Goal: Information Seeking & Learning: Learn about a topic

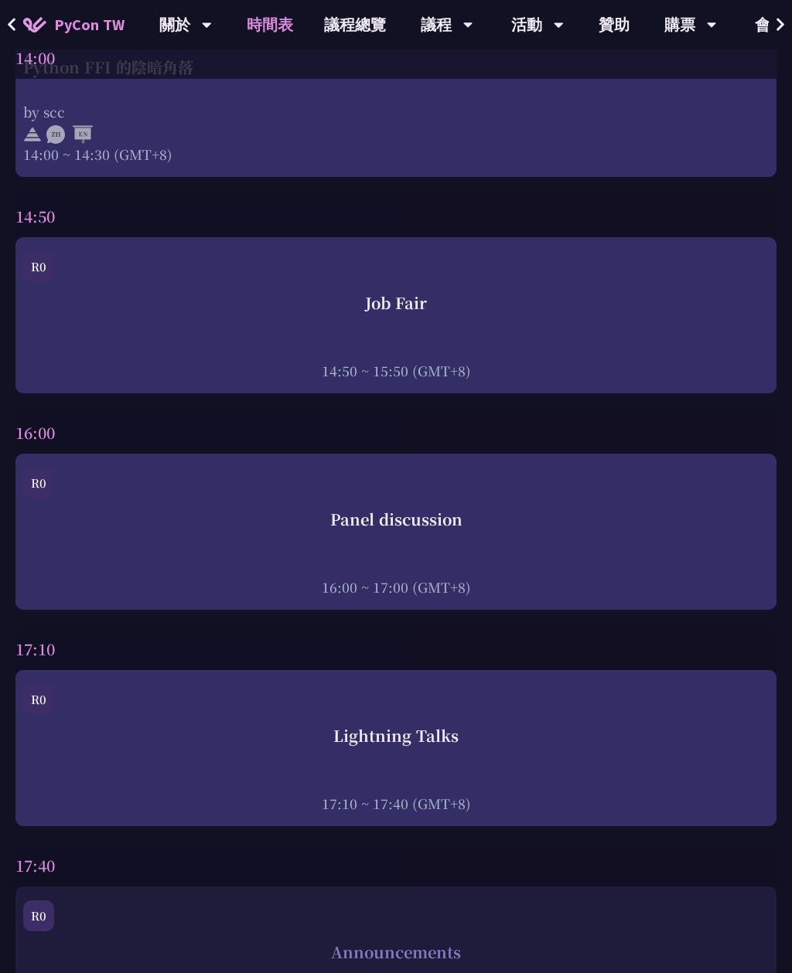
scroll to position [5334, 0]
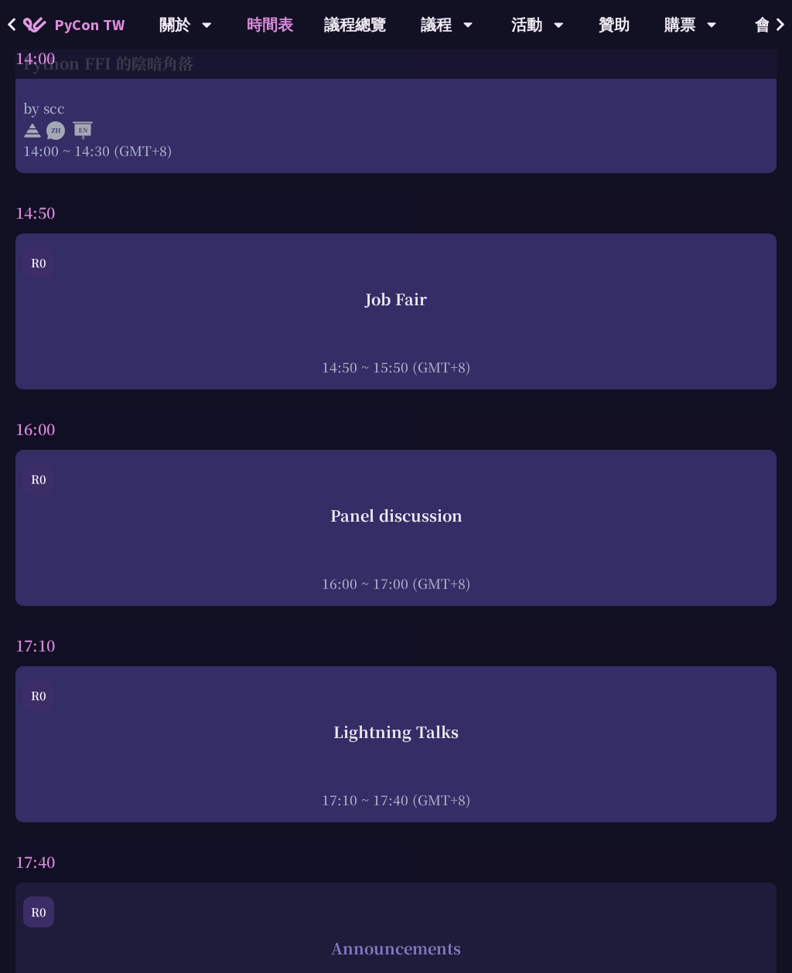
click at [531, 516] on div "Panel discussion" at bounding box center [395, 515] width 745 height 23
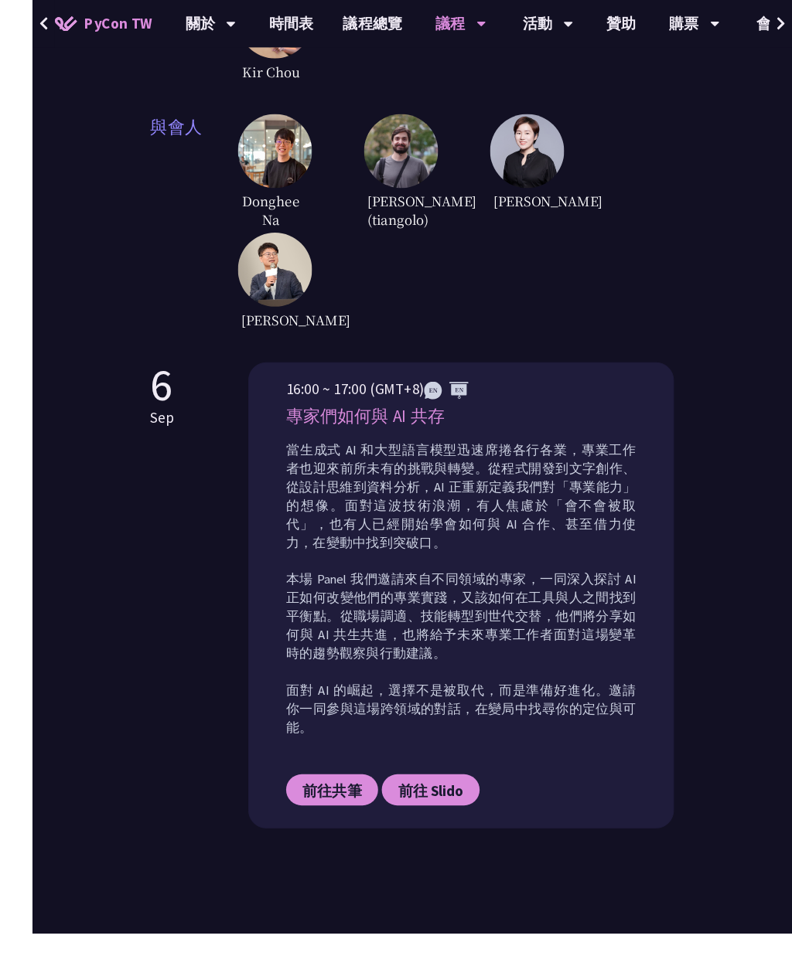
scroll to position [556, 0]
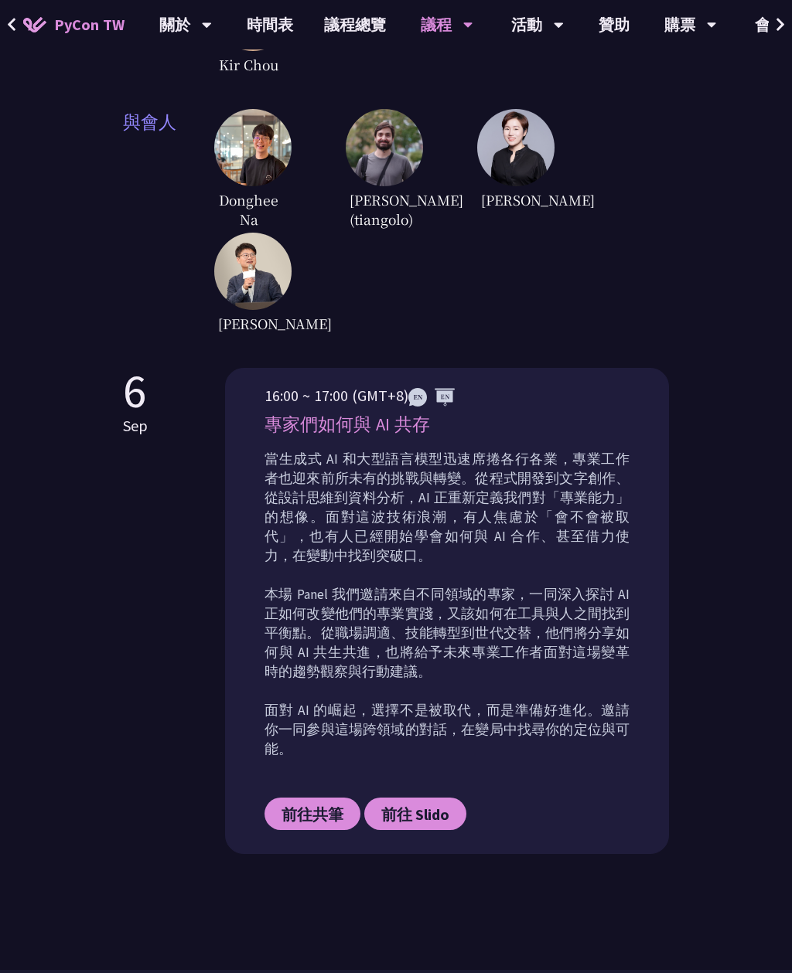
click at [307, 805] on span "前往共筆" at bounding box center [312, 814] width 62 height 19
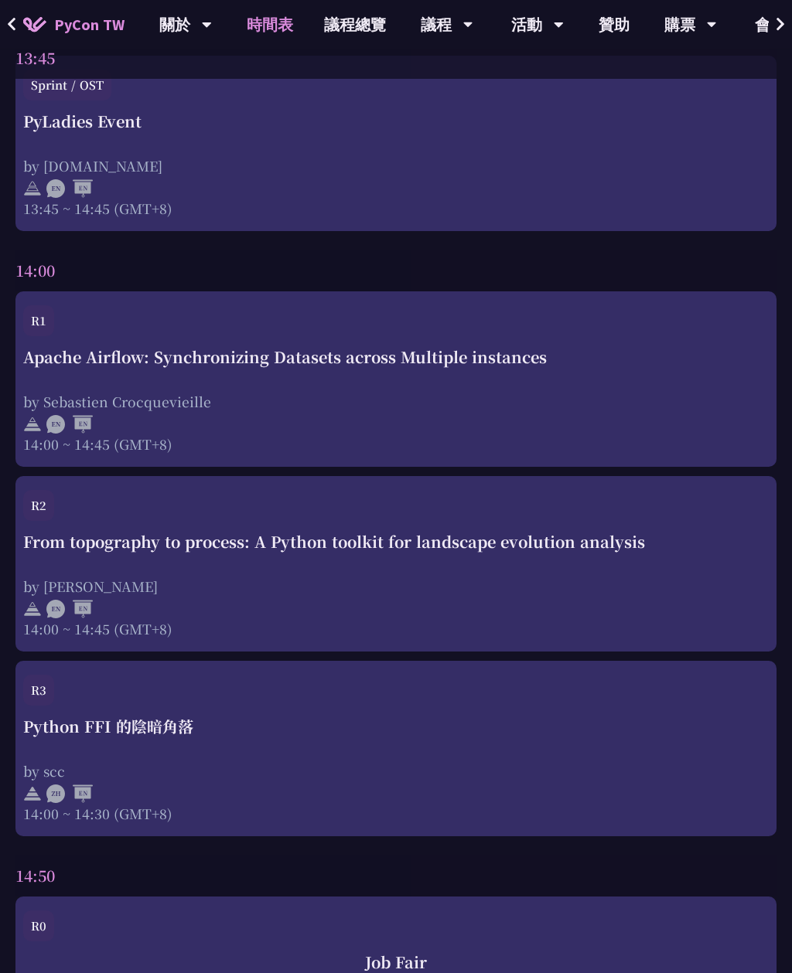
scroll to position [4655, 0]
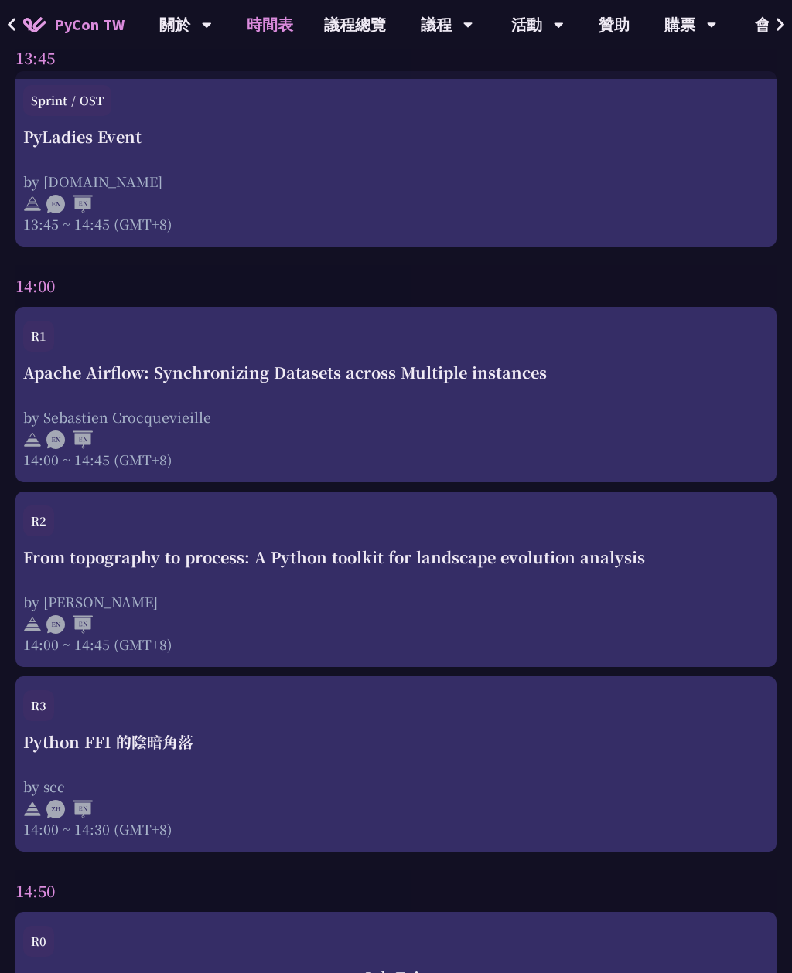
click at [370, 413] on div "Apache Airflow: Synchronizing Datasets across Multiple instances by Sebastien C…" at bounding box center [395, 415] width 745 height 108
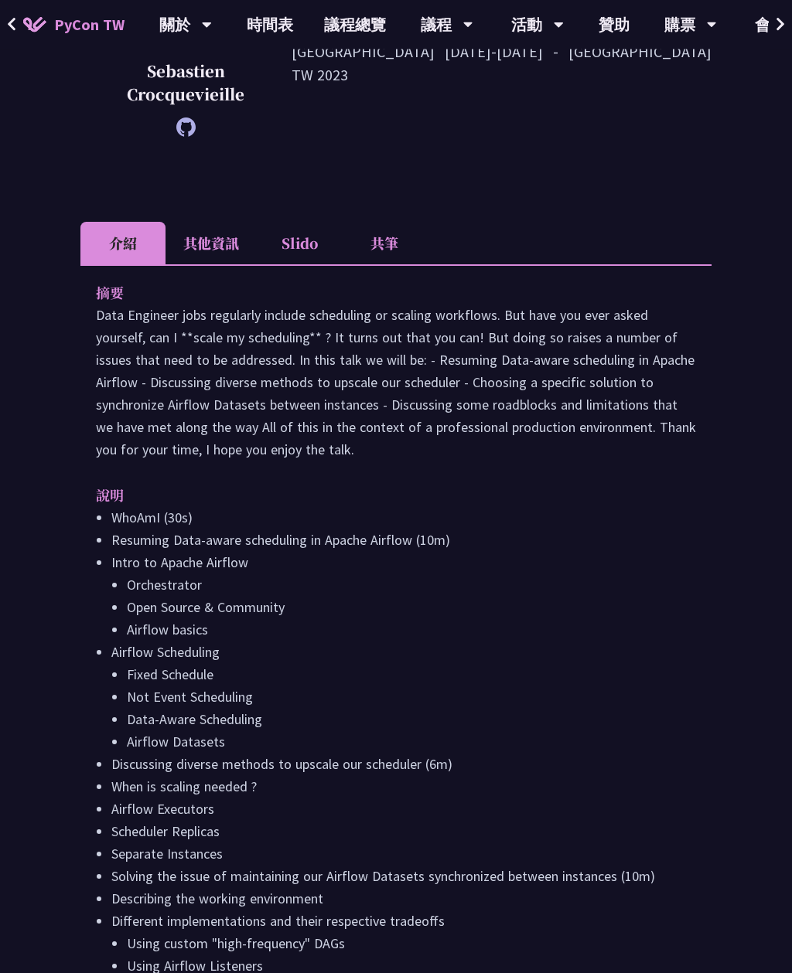
click at [315, 248] on li "Slido" at bounding box center [299, 244] width 85 height 43
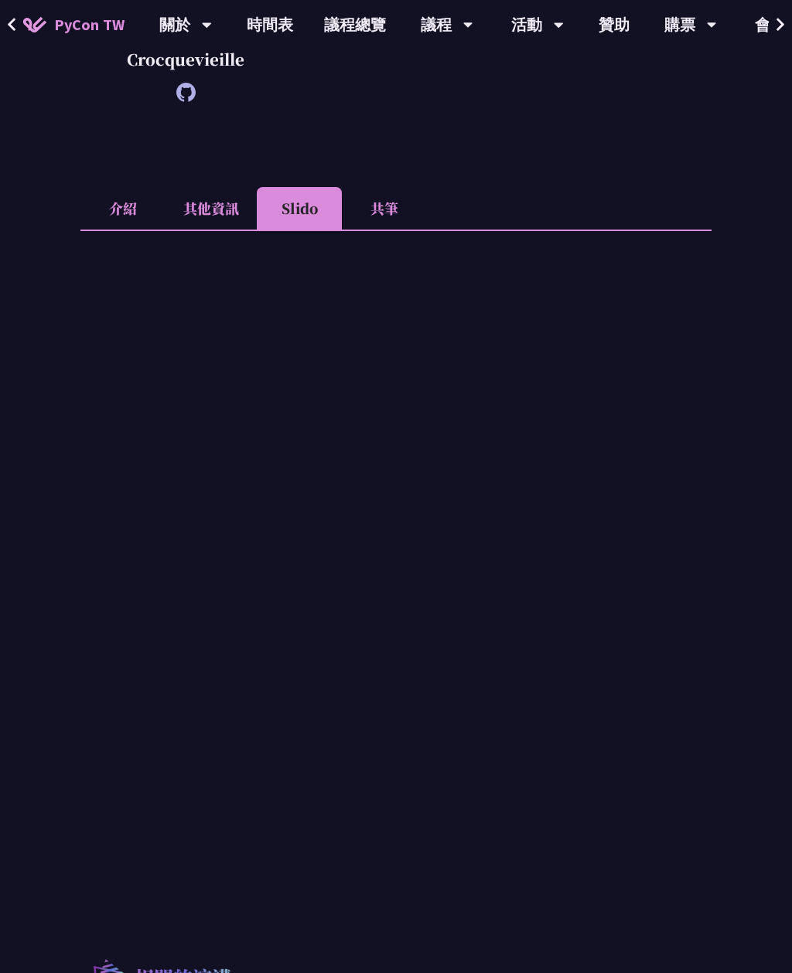
scroll to position [387, 0]
click at [393, 206] on li "共筆" at bounding box center [384, 206] width 85 height 43
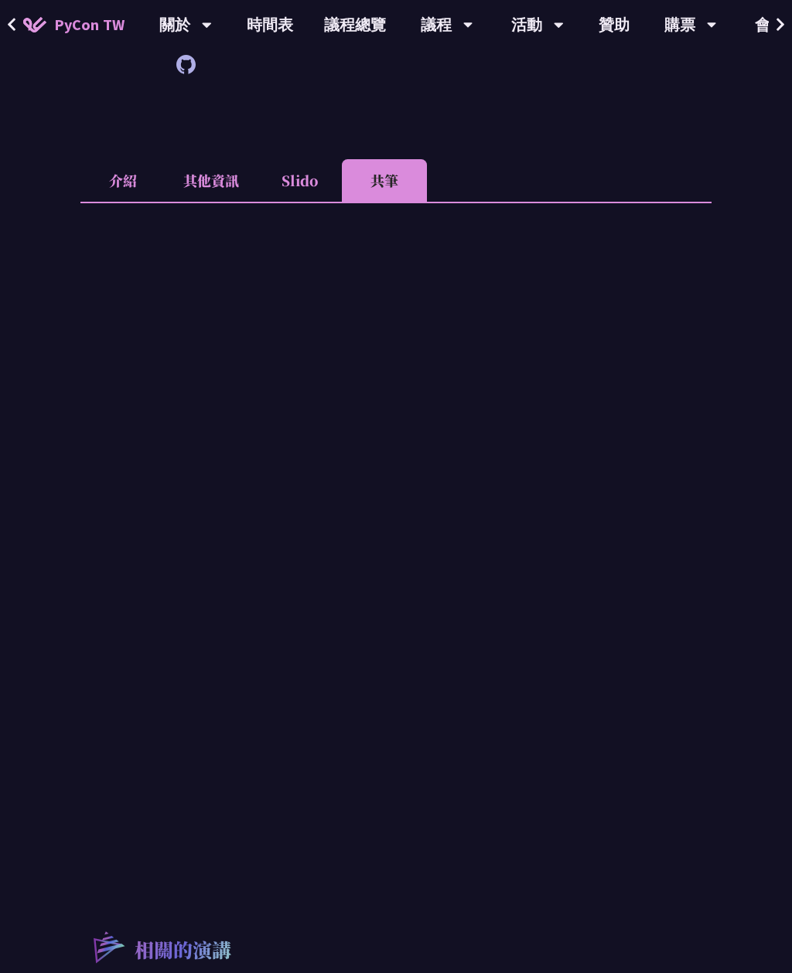
scroll to position [418, 0]
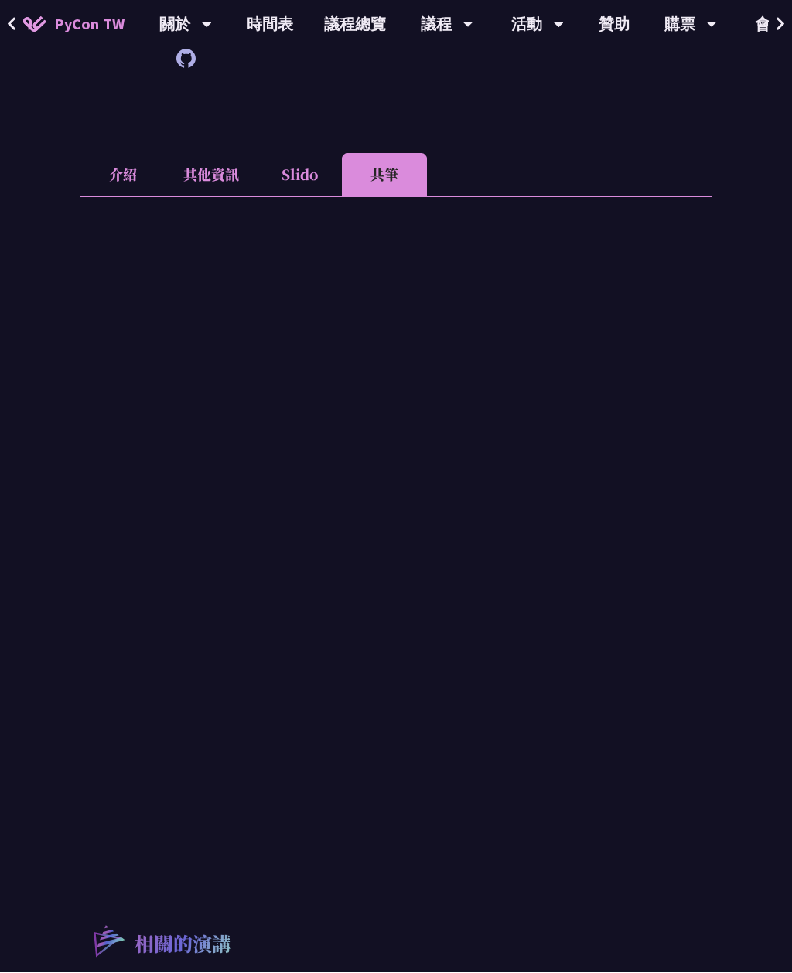
click at [232, 168] on li "其他資訊" at bounding box center [210, 175] width 91 height 43
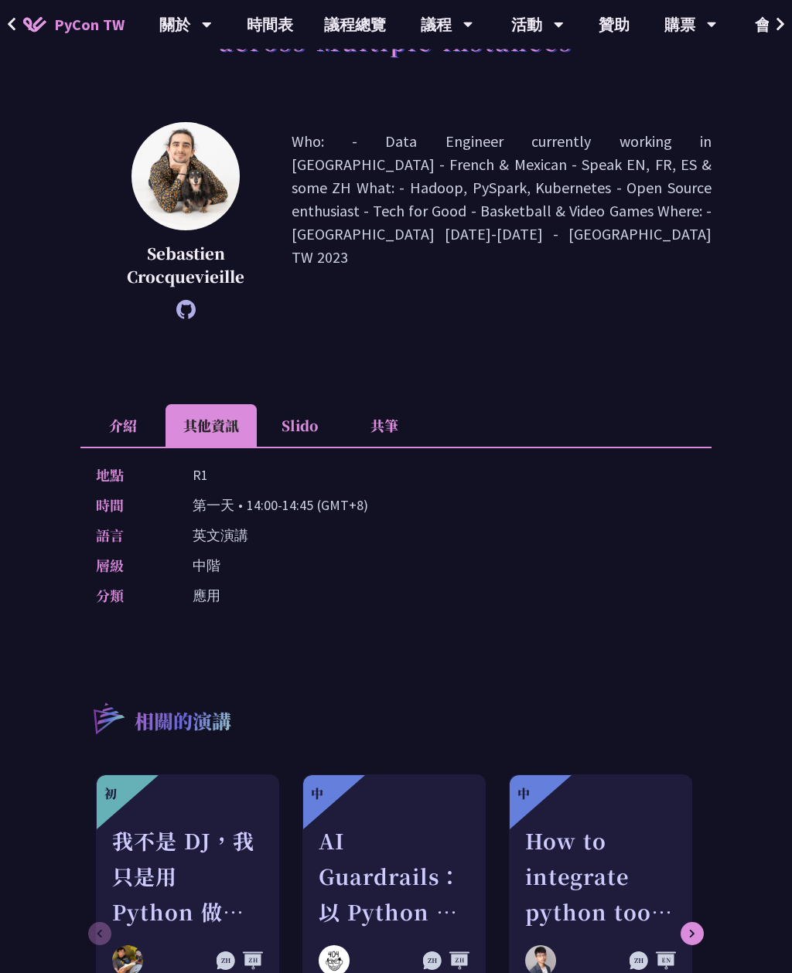
scroll to position [165, 0]
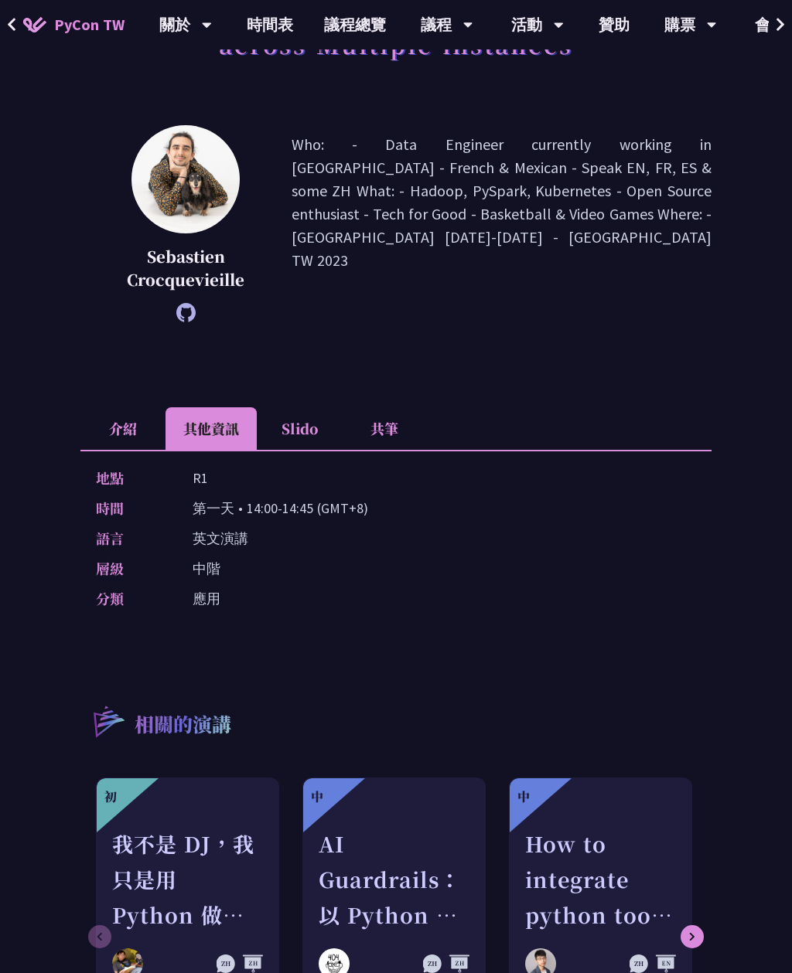
click at [299, 441] on li "Slido" at bounding box center [299, 428] width 85 height 43
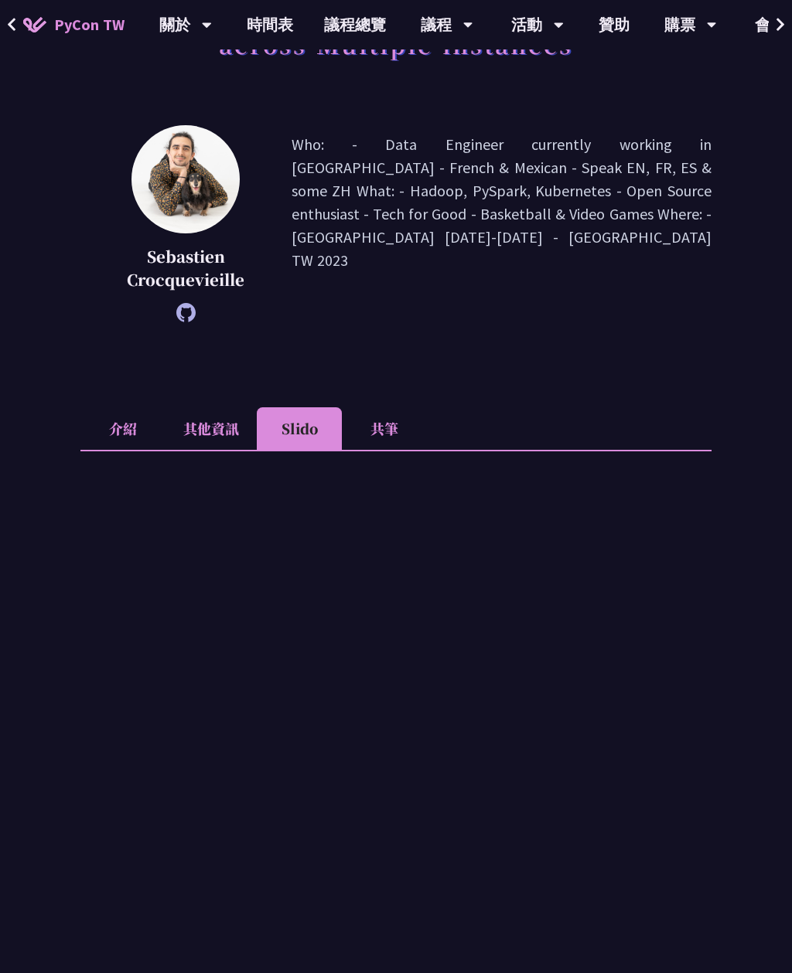
click at [384, 434] on li "共筆" at bounding box center [384, 428] width 85 height 43
click at [144, 431] on li "介紹" at bounding box center [122, 428] width 85 height 43
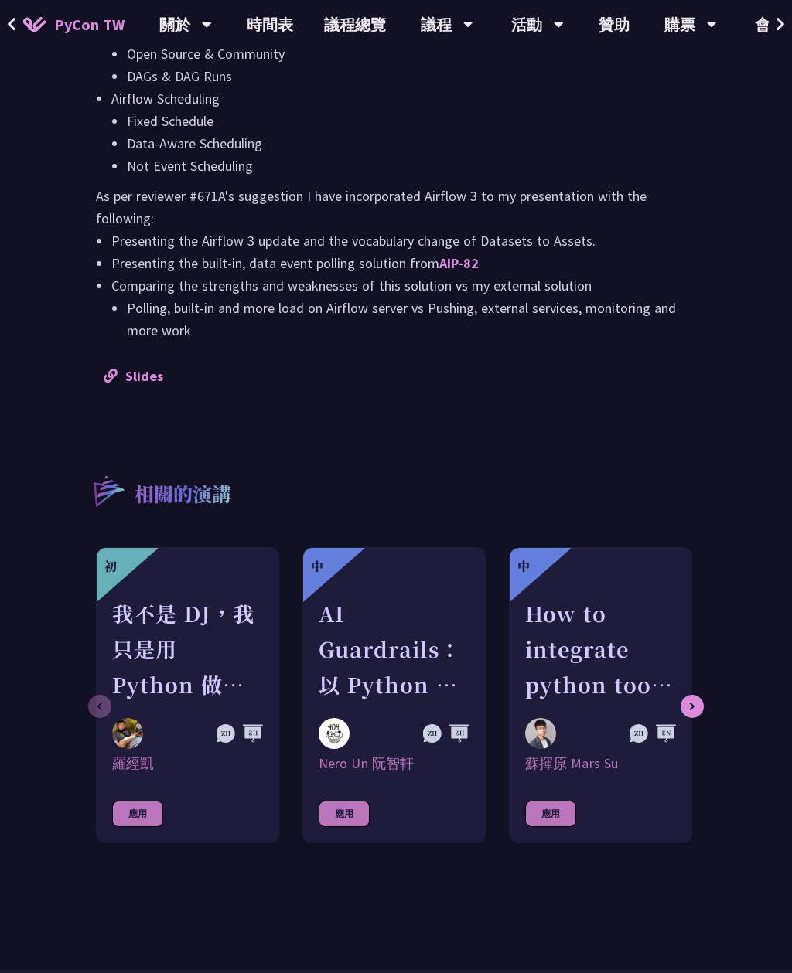
scroll to position [1562, 0]
click at [396, 654] on div "AI Guardrails：以 Python 構建企業級 LLM 安全防護策略" at bounding box center [394, 649] width 151 height 107
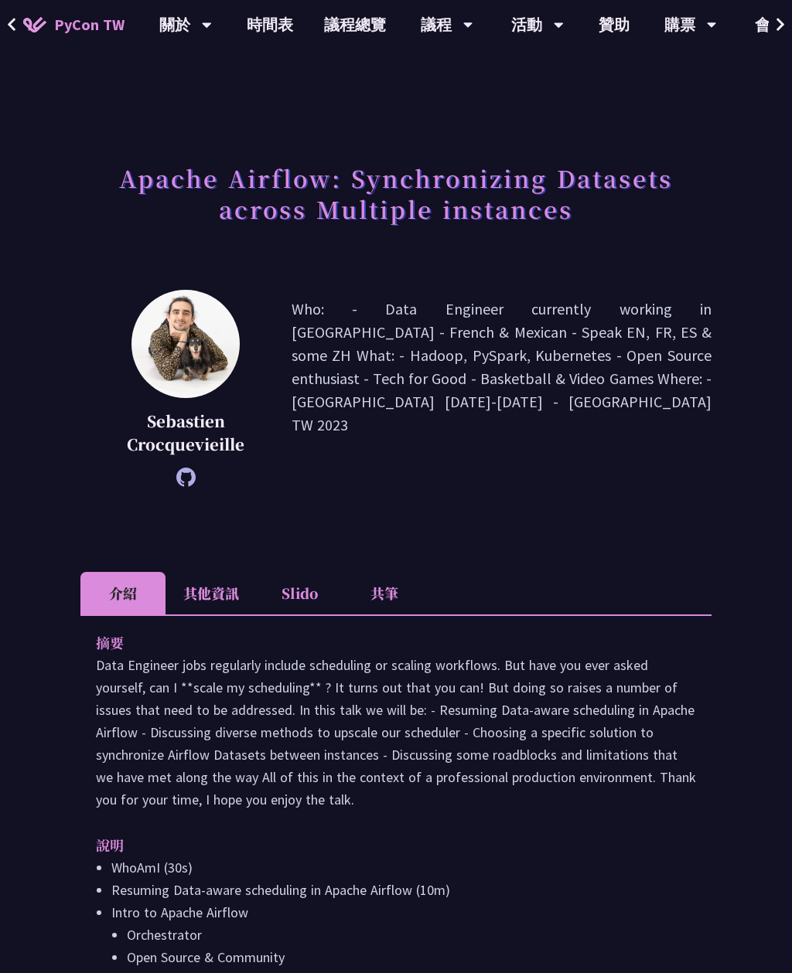
click at [267, 32] on link "時間表" at bounding box center [269, 24] width 77 height 49
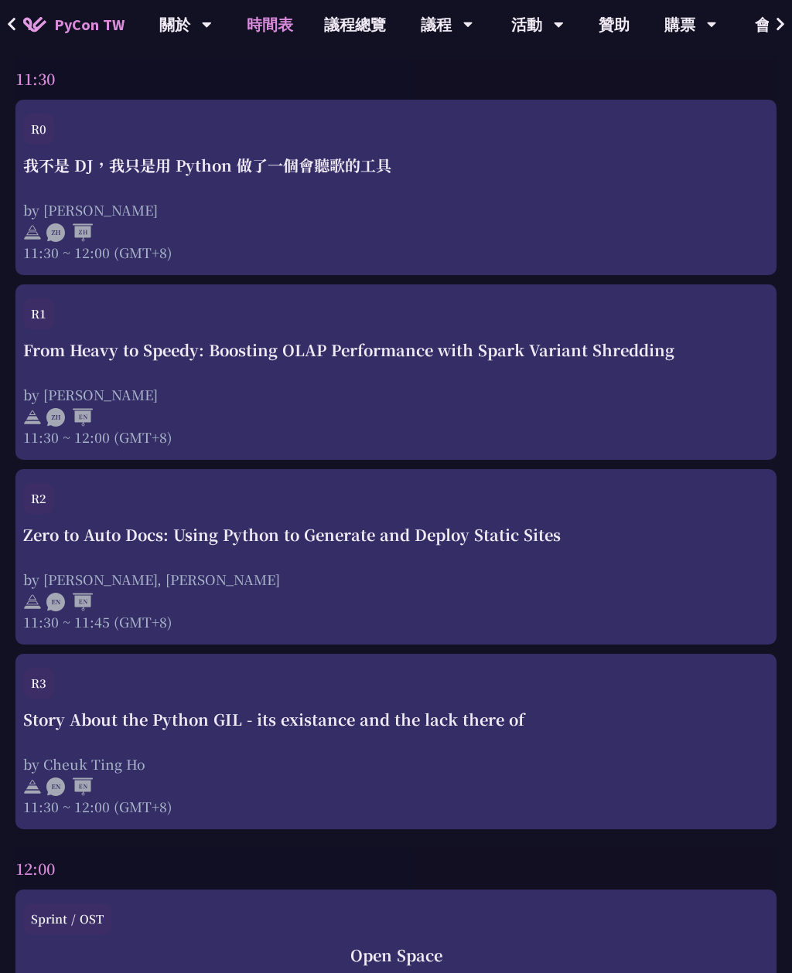
scroll to position [2313, 0]
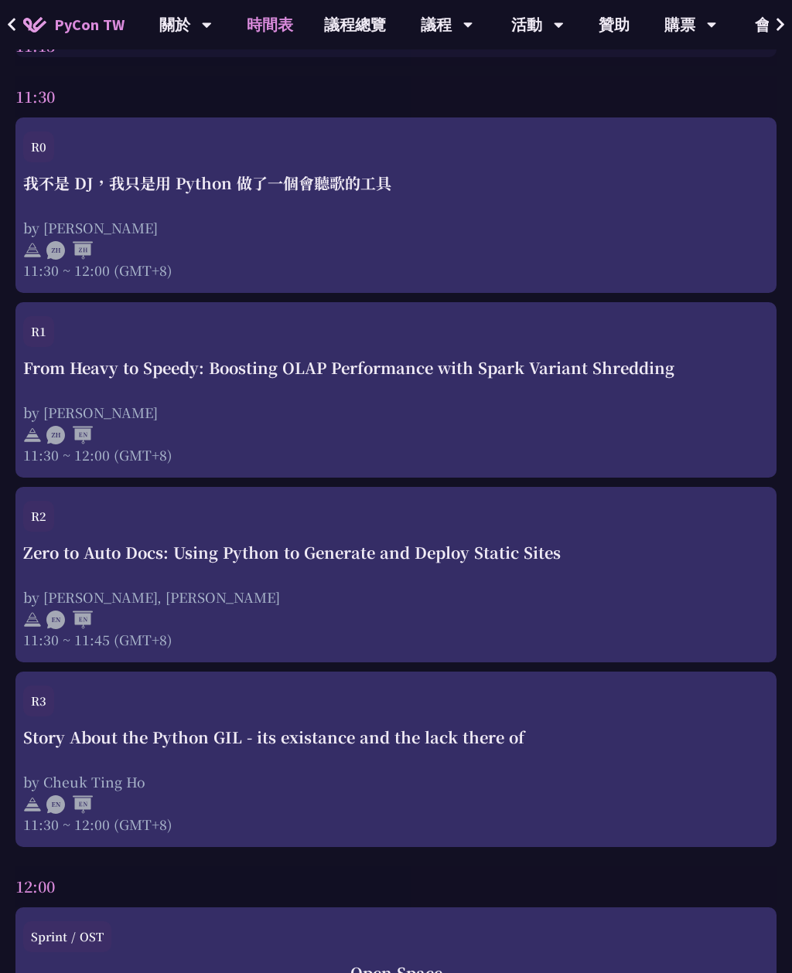
click at [258, 562] on div "Zero to Auto Docs: Using Python to Generate and Deploy Static Sites" at bounding box center [395, 552] width 745 height 23
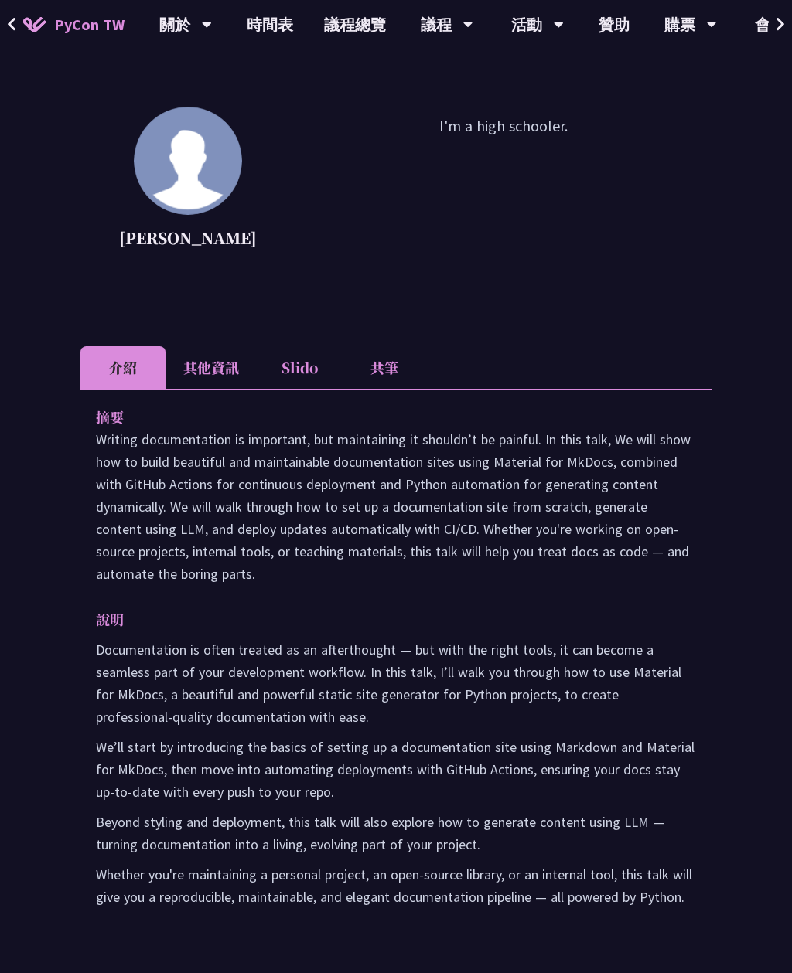
click at [383, 377] on li "共筆" at bounding box center [384, 368] width 85 height 43
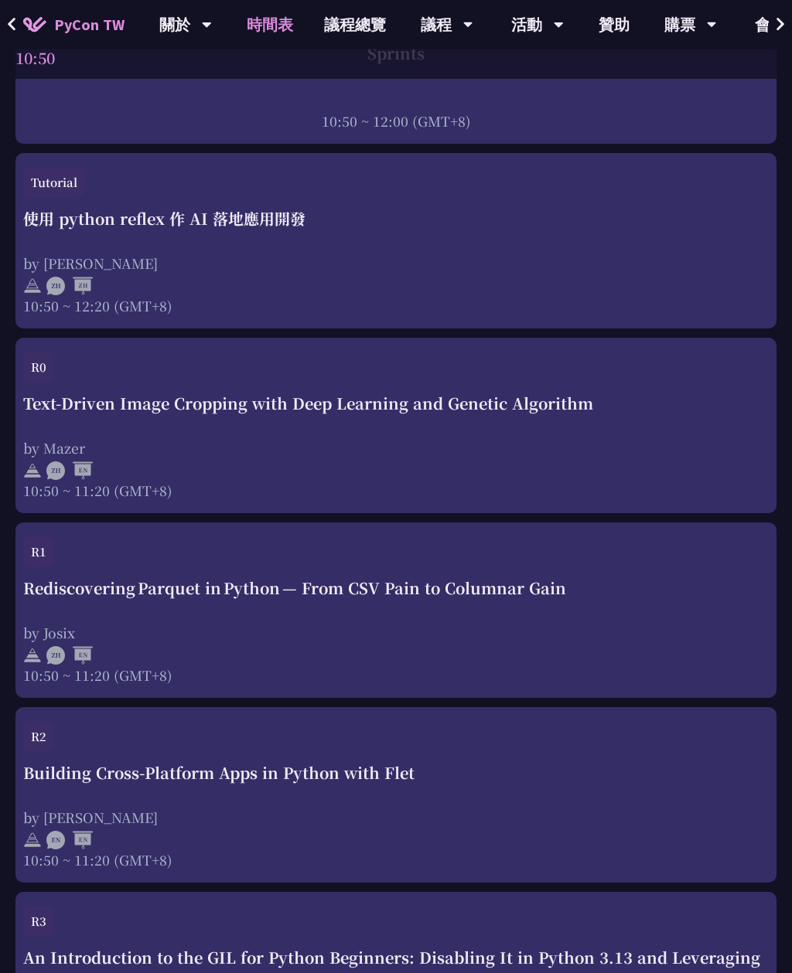
scroll to position [1009, 0]
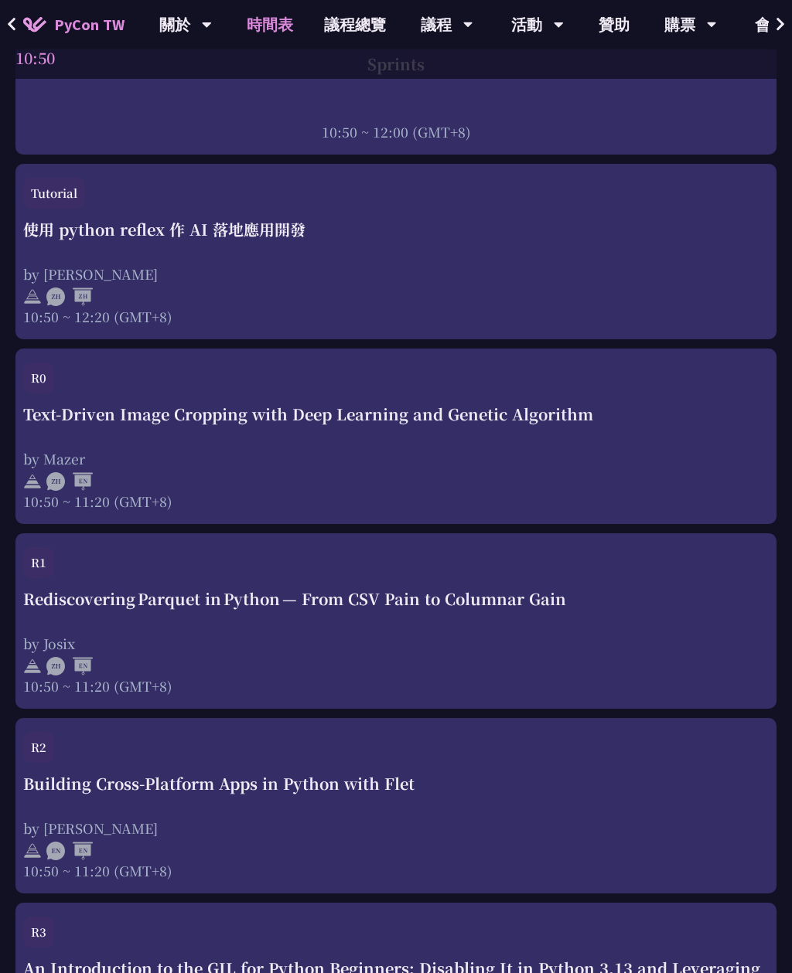
click at [371, 411] on div "Text-Driven Image Cropping with Deep Learning and Genetic Algorithm" at bounding box center [395, 415] width 745 height 23
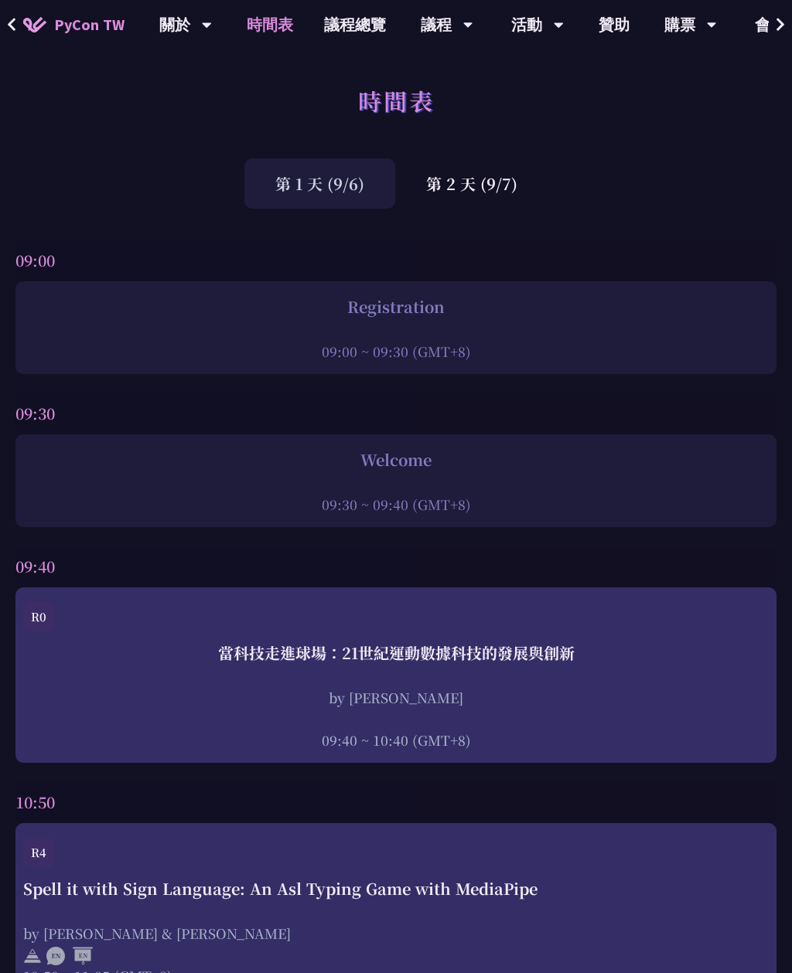
click at [358, 416] on div "09:30" at bounding box center [395, 414] width 761 height 42
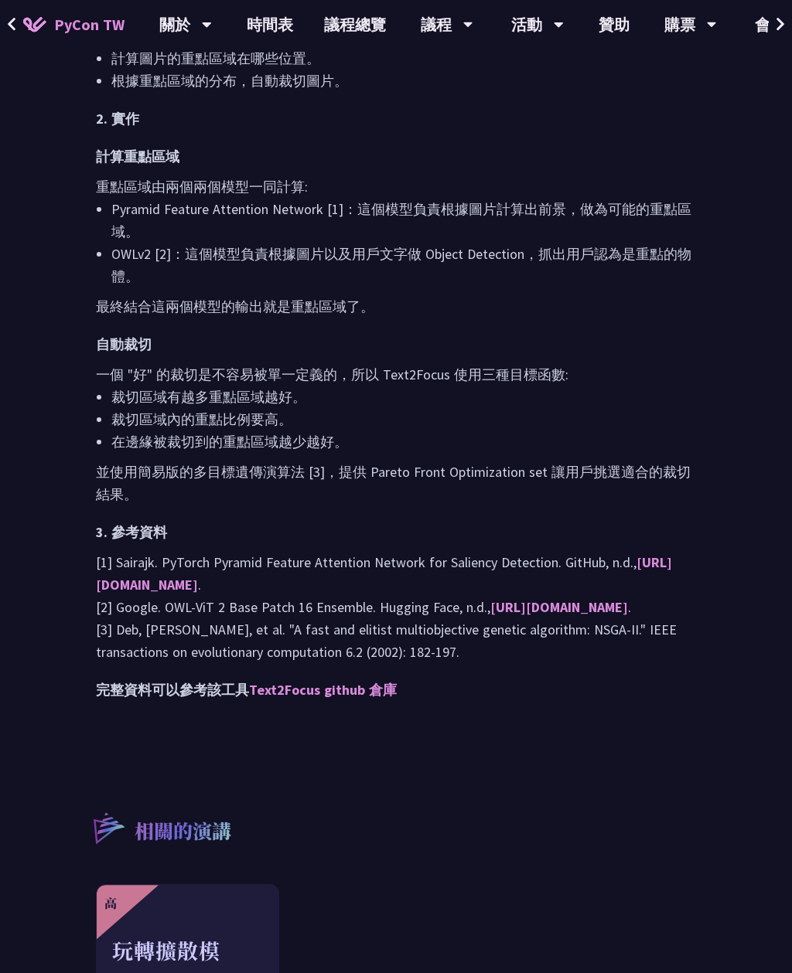
scroll to position [1176, 0]
click at [349, 699] on link "Text2Focus github 倉庫" at bounding box center [323, 690] width 148 height 18
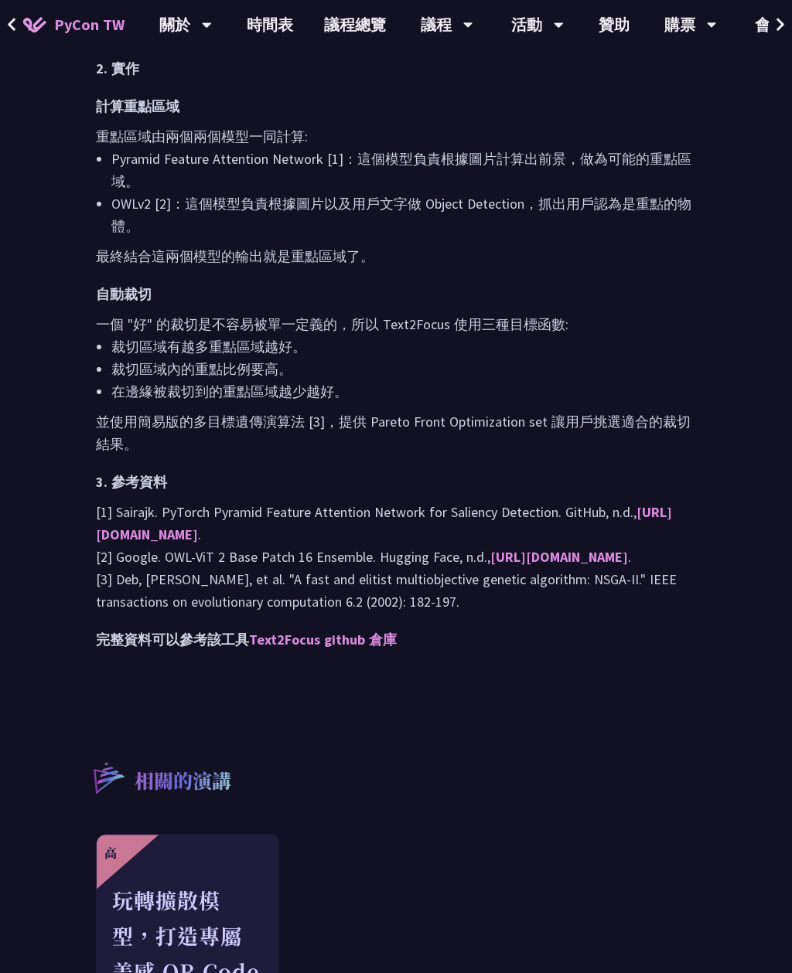
scroll to position [0, 0]
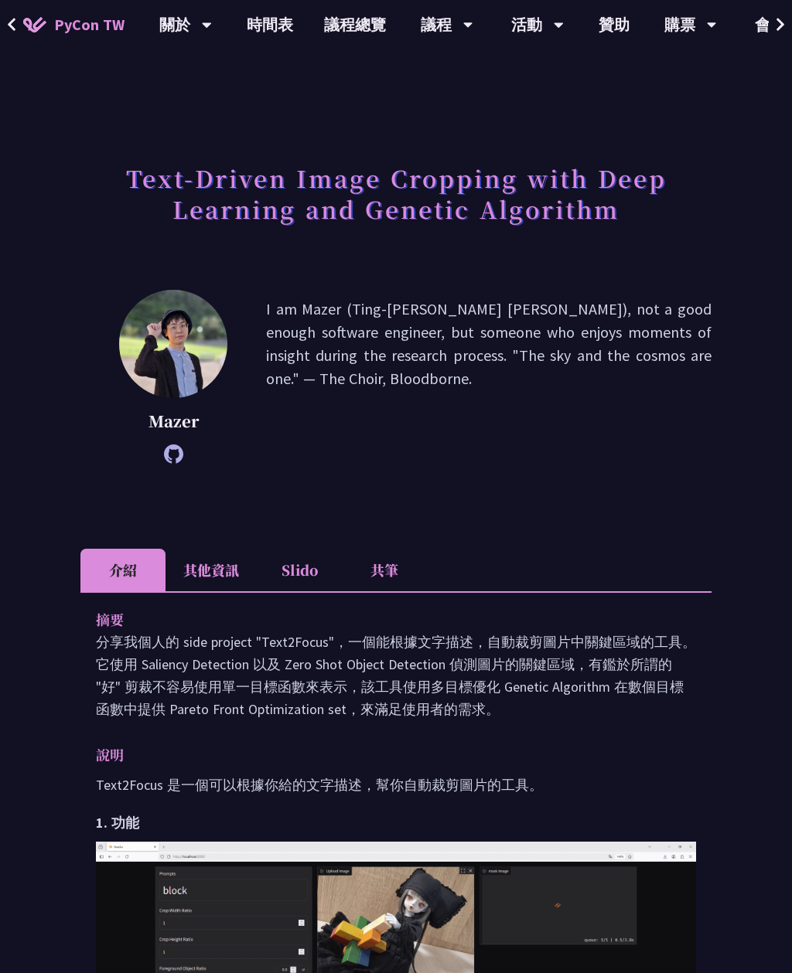
click at [262, 26] on link "時間表" at bounding box center [269, 24] width 77 height 49
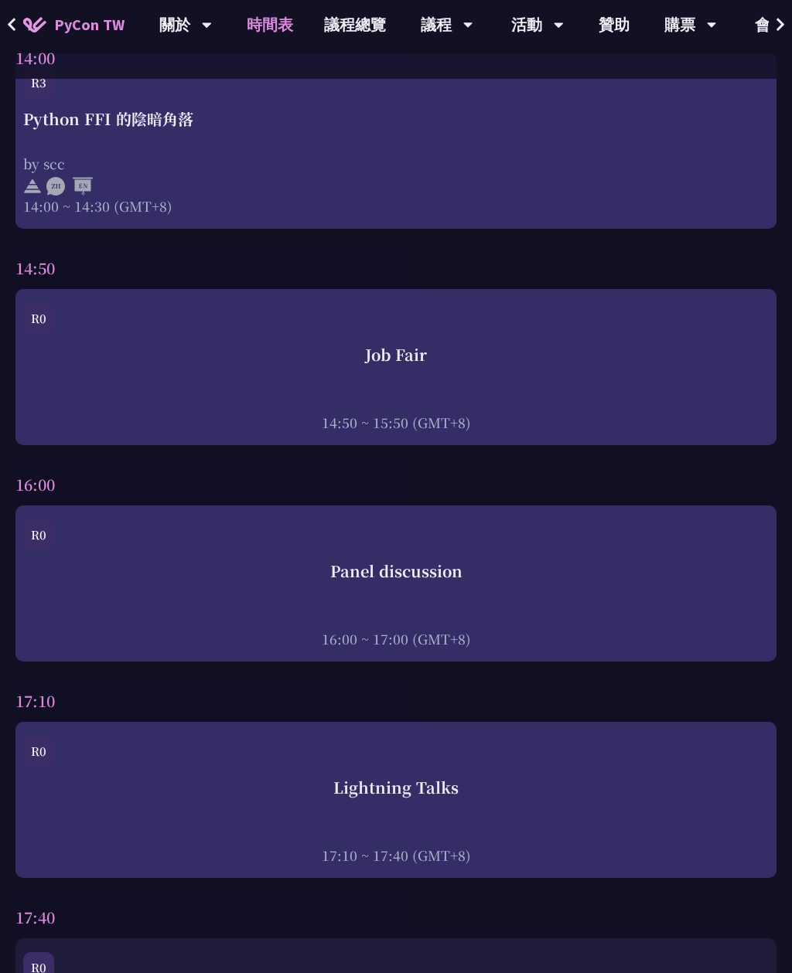
scroll to position [5373, 0]
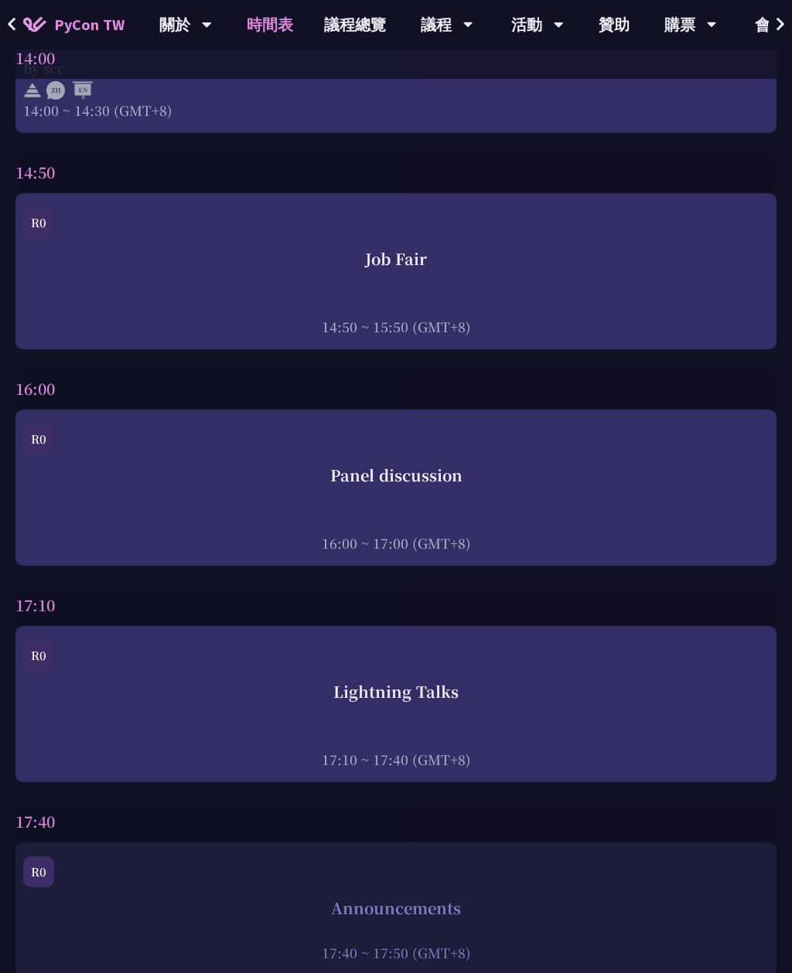
click at [593, 486] on div "Panel discussion" at bounding box center [395, 476] width 745 height 23
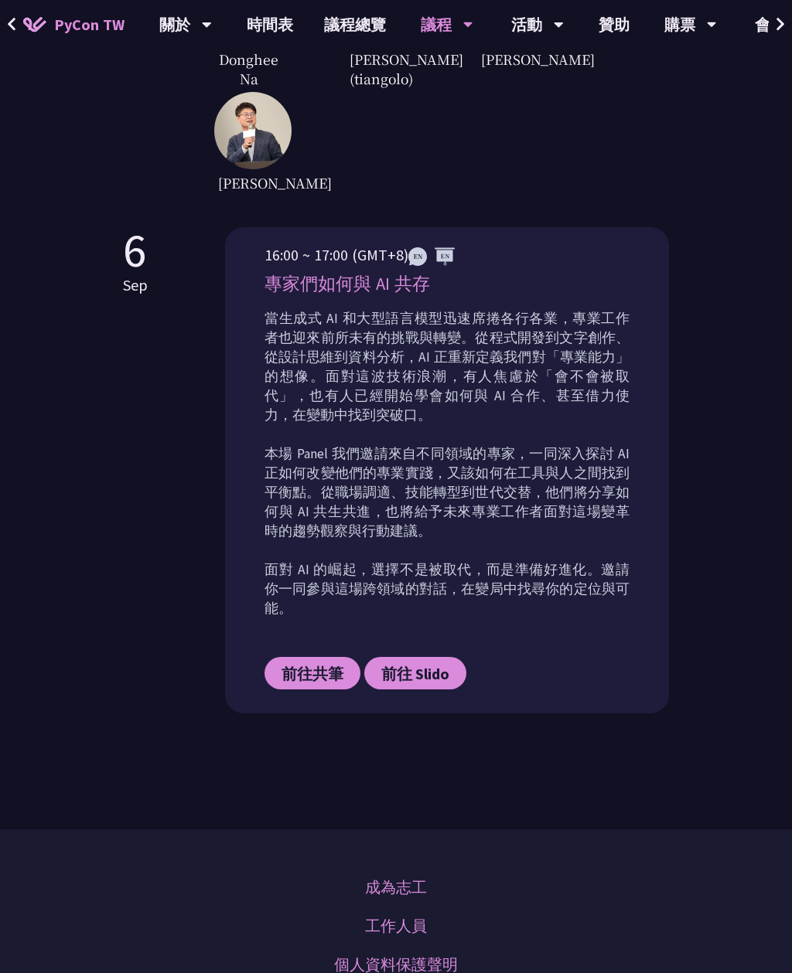
scroll to position [755, 0]
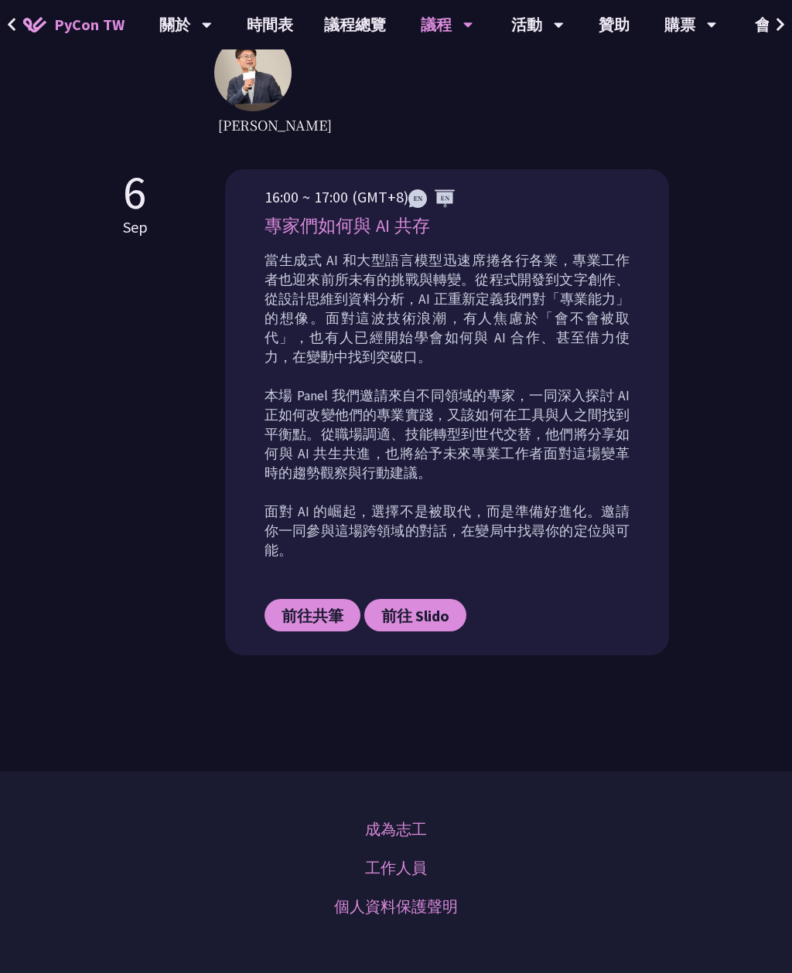
click at [400, 606] on span "前往 Slido" at bounding box center [415, 615] width 68 height 19
